Goal: Navigation & Orientation: Go to known website

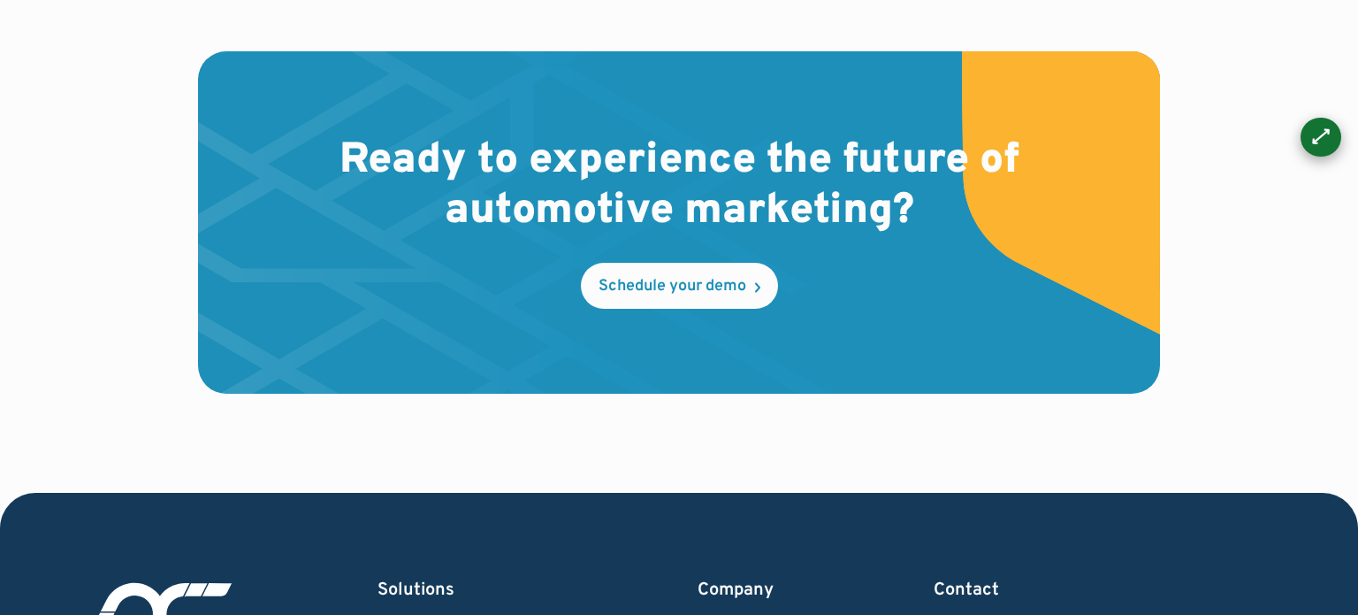
scroll to position [4885, 0]
